Goal: Information Seeking & Learning: Learn about a topic

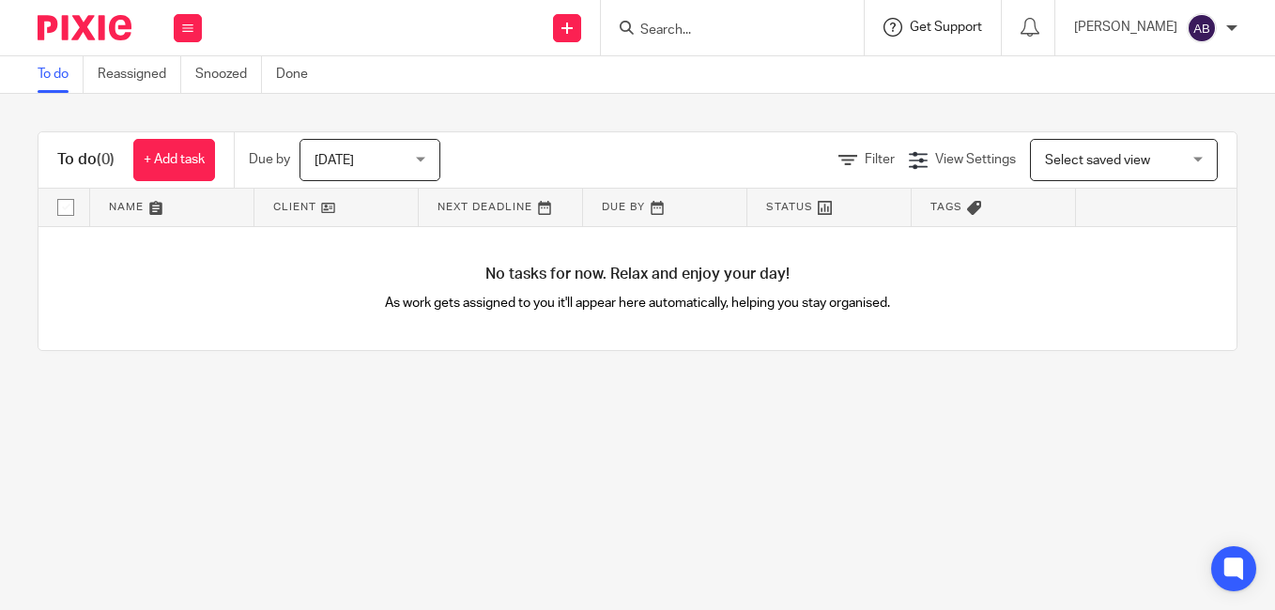
click at [970, 23] on span "Get Support" at bounding box center [946, 27] width 72 height 13
click at [939, 149] on span "Access the academy" at bounding box center [937, 148] width 159 height 20
click at [1040, 29] on icon at bounding box center [1030, 27] width 19 height 19
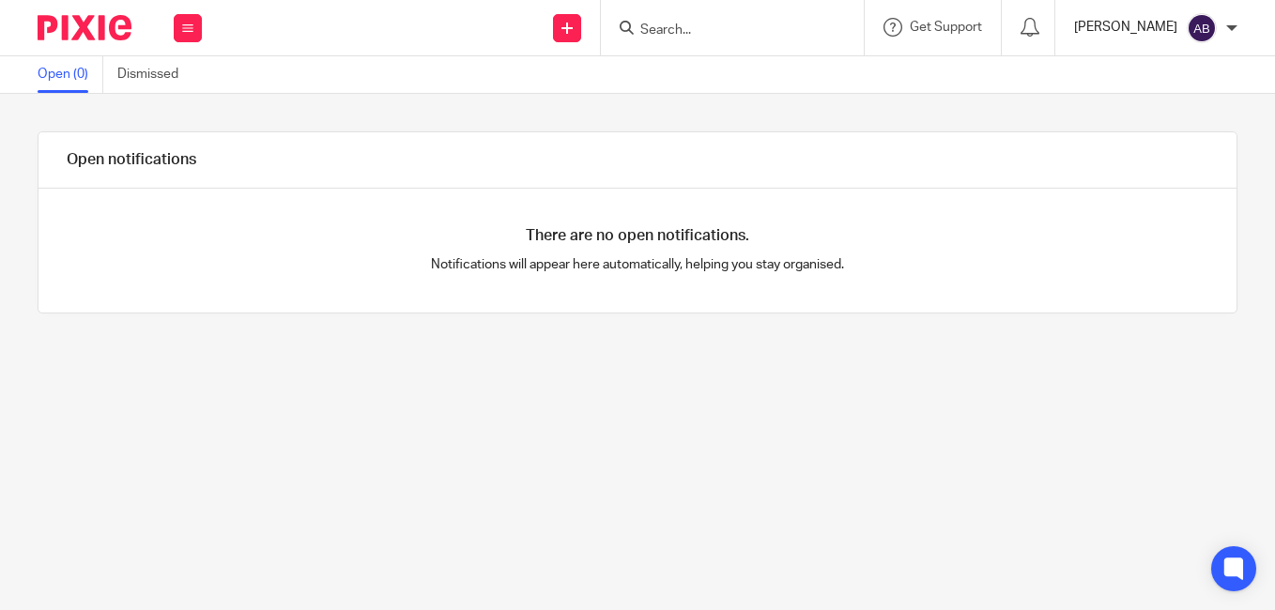
click at [1136, 29] on p "[PERSON_NAME]" at bounding box center [1125, 27] width 103 height 19
click at [1176, 73] on span "My profile" at bounding box center [1159, 75] width 58 height 13
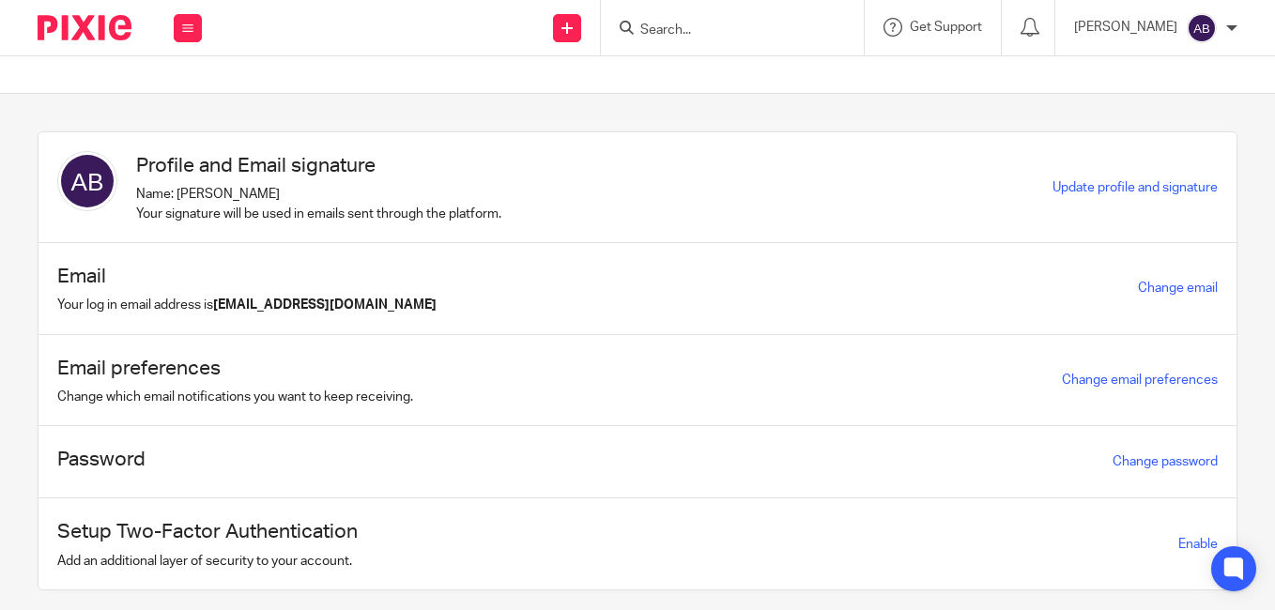
click at [596, 179] on div "Profile and Email signature Name: [PERSON_NAME] Your signature will be used in …" at bounding box center [555, 187] width 996 height 72
click at [231, 167] on h1 "Profile and Email signature" at bounding box center [318, 165] width 365 height 29
click at [116, 159] on div "Profile and Email signature Name: [PERSON_NAME] Your signature will be used in …" at bounding box center [555, 187] width 996 height 72
click at [168, 171] on h1 "Profile and Email signature" at bounding box center [318, 165] width 365 height 29
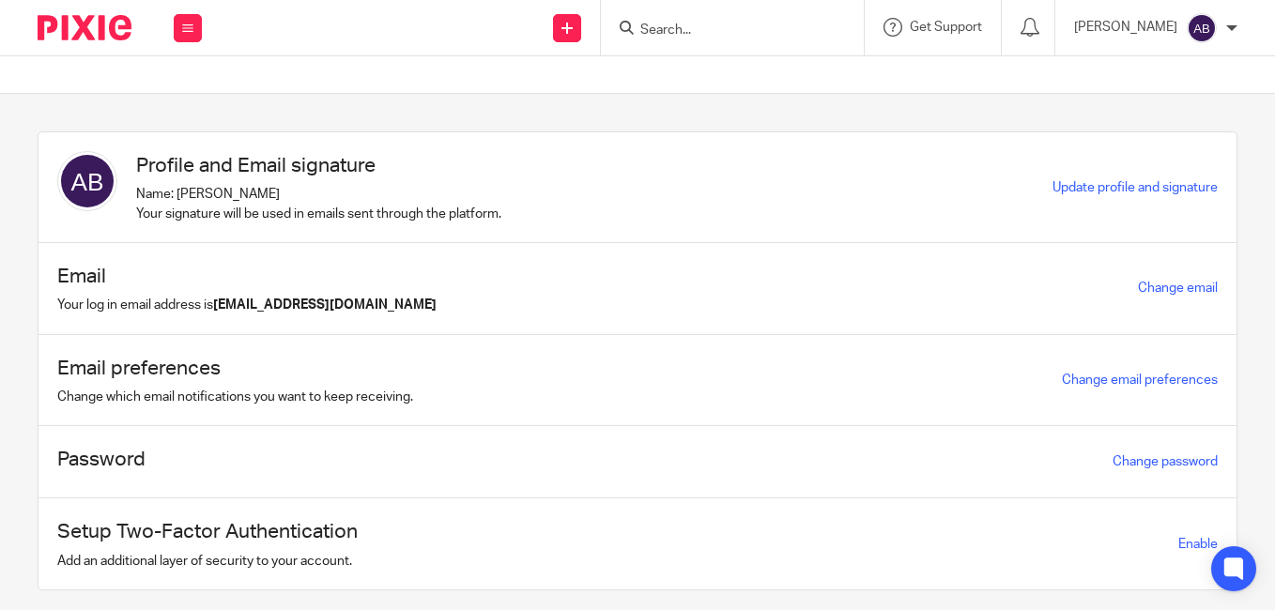
click at [172, 27] on div "Work Email Clients Team Reports Settings" at bounding box center [188, 27] width 66 height 55
click at [189, 227] on link "Settings" at bounding box center [188, 225] width 52 height 13
click at [1134, 38] on div "[PERSON_NAME]" at bounding box center [1155, 28] width 163 height 30
click at [1040, 26] on icon at bounding box center [1030, 27] width 19 height 19
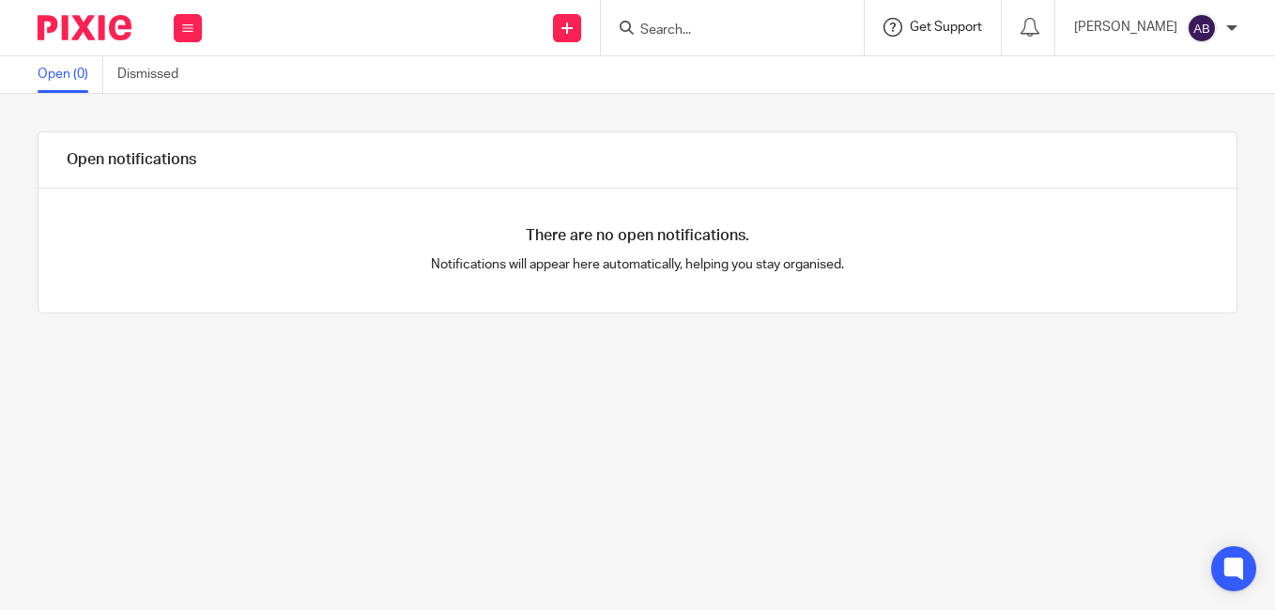
click at [975, 30] on span "Get Support" at bounding box center [946, 27] width 72 height 13
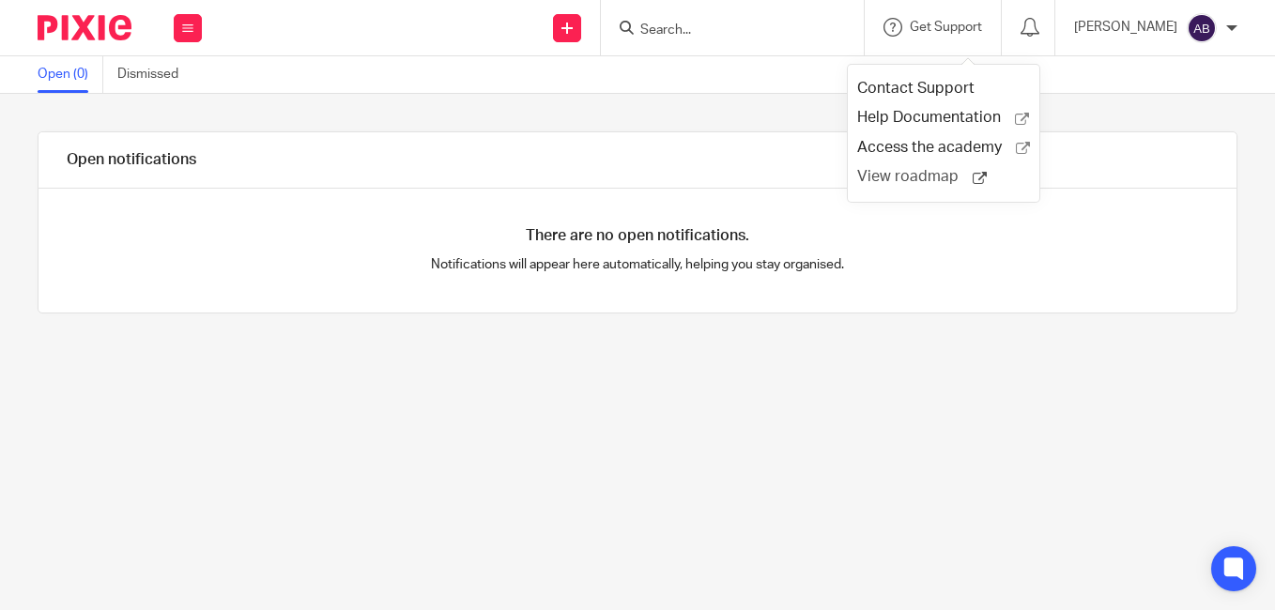
click at [905, 178] on span "View roadmap" at bounding box center [916, 177] width 116 height 20
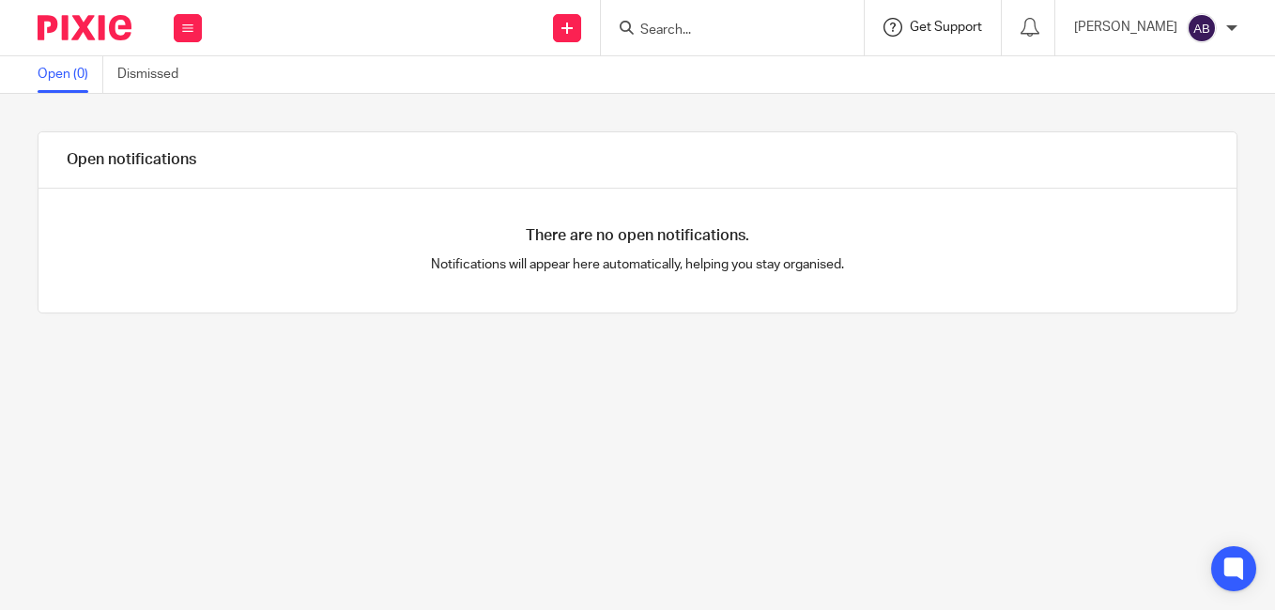
click at [979, 23] on span "Get Support" at bounding box center [946, 27] width 72 height 13
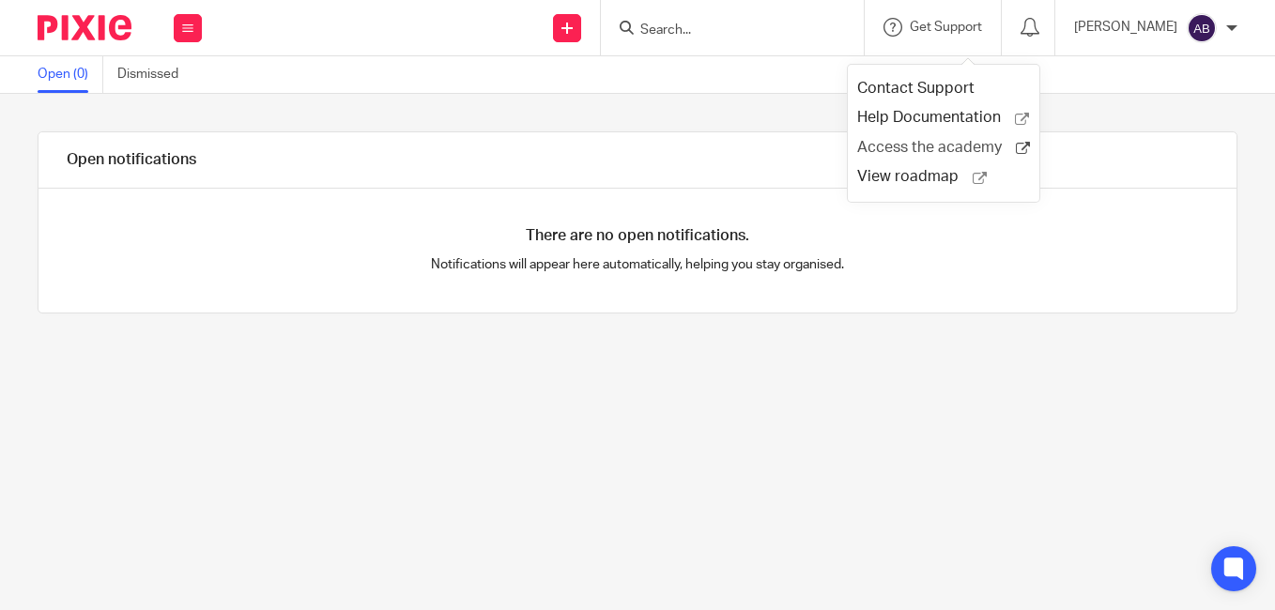
click at [904, 146] on span "Access the academy" at bounding box center [937, 148] width 159 height 20
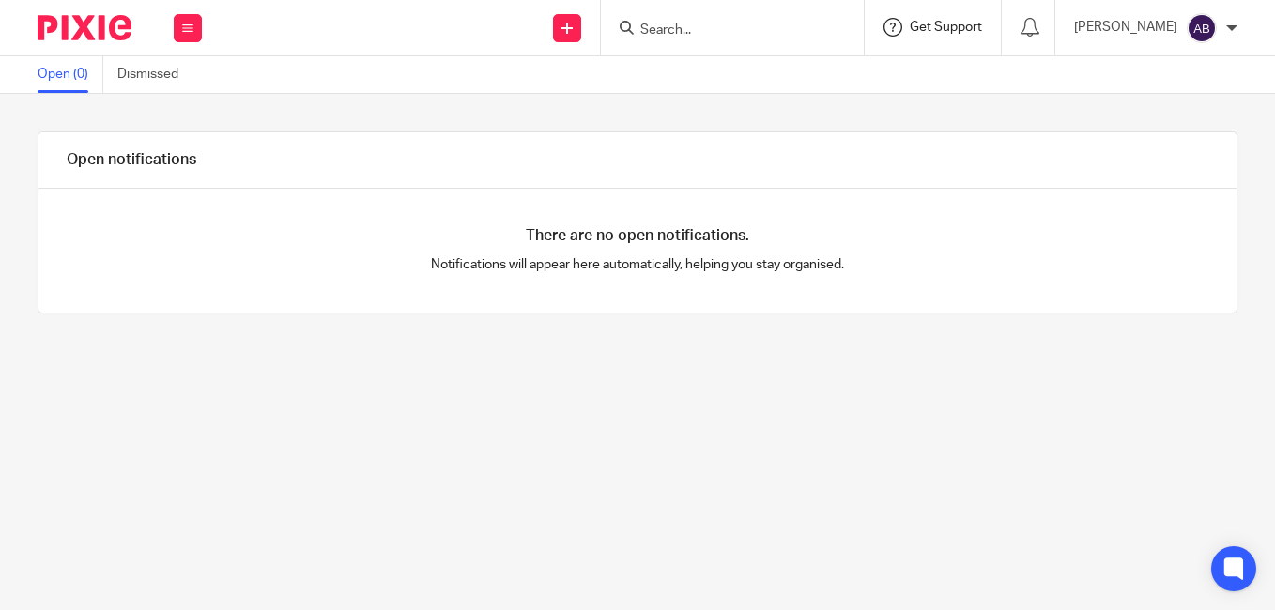
click at [970, 24] on span "Get Support" at bounding box center [946, 27] width 72 height 13
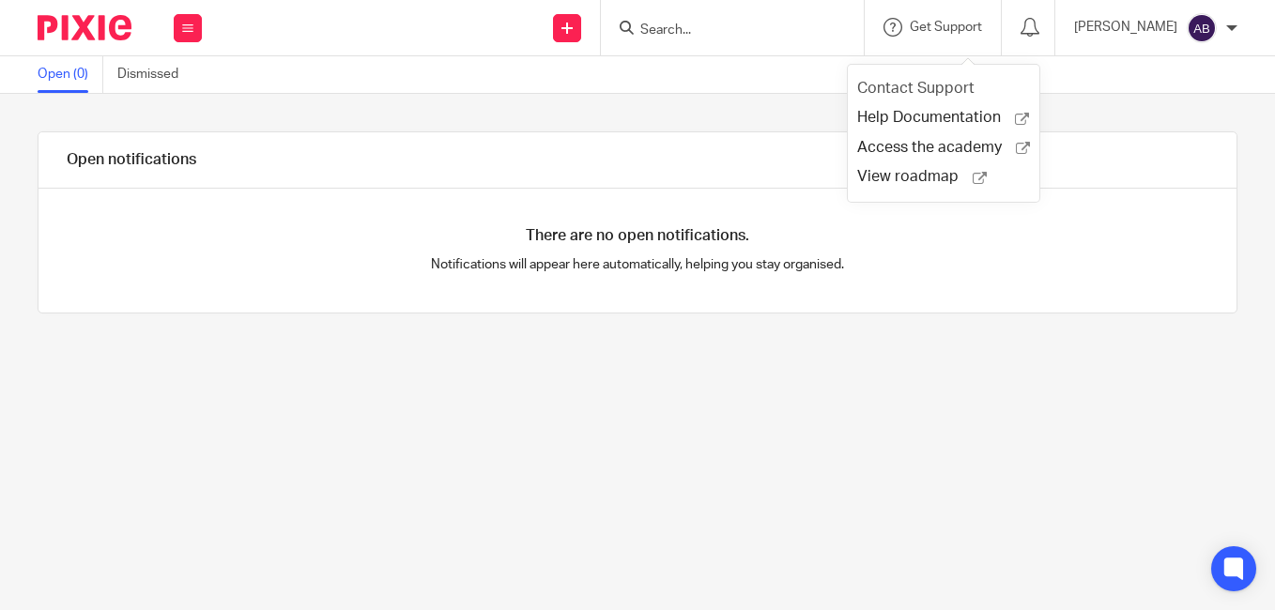
click at [951, 90] on link "Contact Support" at bounding box center [923, 88] width 131 height 15
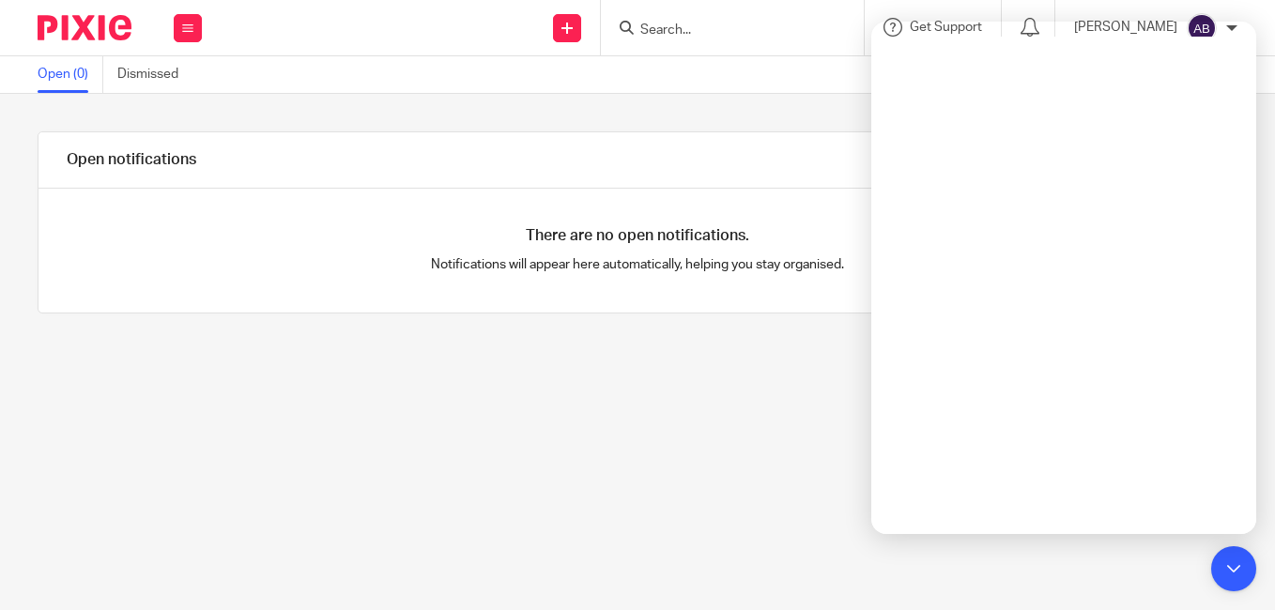
click at [700, 71] on div "Open (0) Dismissed" at bounding box center [637, 75] width 1275 height 38
click at [581, 21] on link at bounding box center [567, 28] width 28 height 28
click at [718, 106] on div "Open notifications There are no open notifications. Notifications will appear h…" at bounding box center [637, 352] width 1275 height 517
click at [747, 96] on div "Open notifications There are no open notifications. Notifications will appear h…" at bounding box center [637, 352] width 1275 height 517
click at [689, 123] on div "Open notifications There are no open notifications. Notifications will appear h…" at bounding box center [637, 352] width 1275 height 517
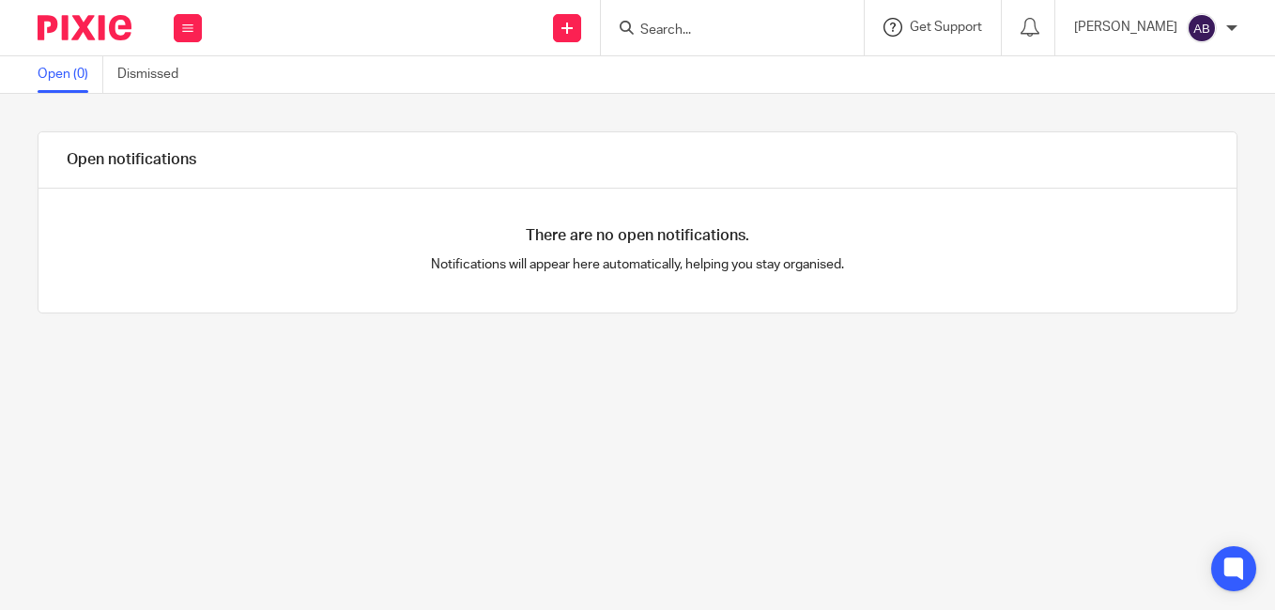
click at [943, 35] on div "Get Support" at bounding box center [933, 27] width 99 height 19
